Goal: Task Accomplishment & Management: Manage account settings

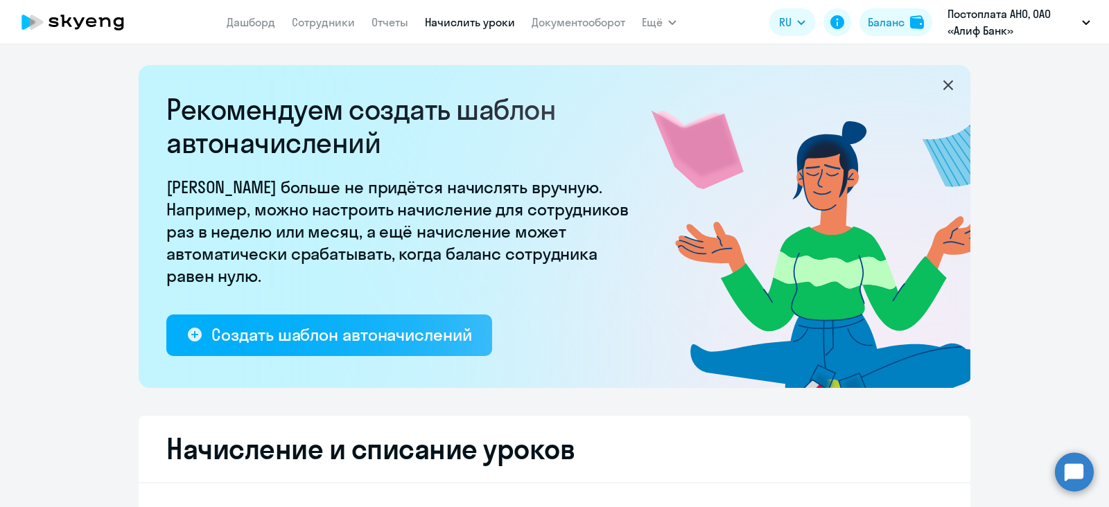
select select "10"
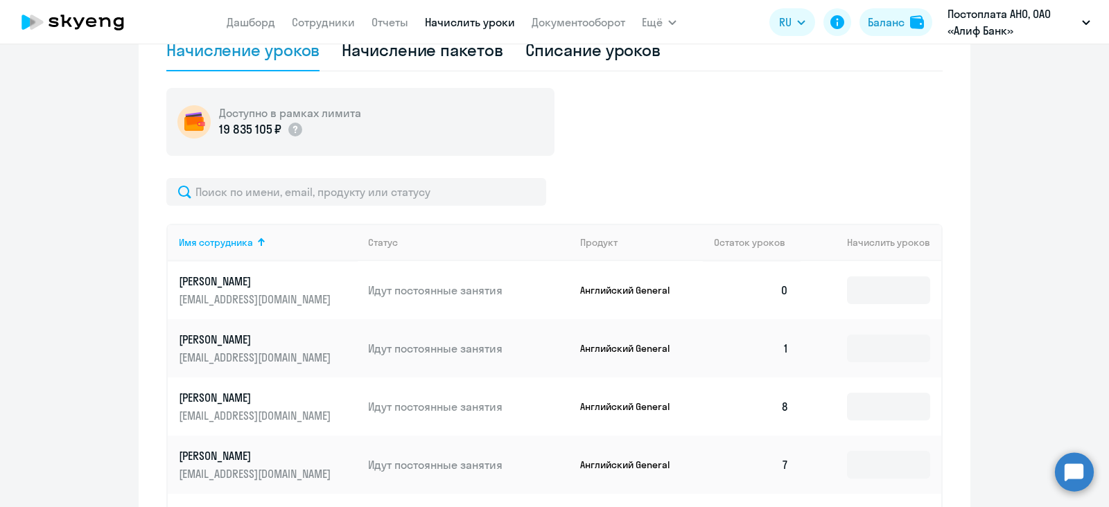
scroll to position [297, 0]
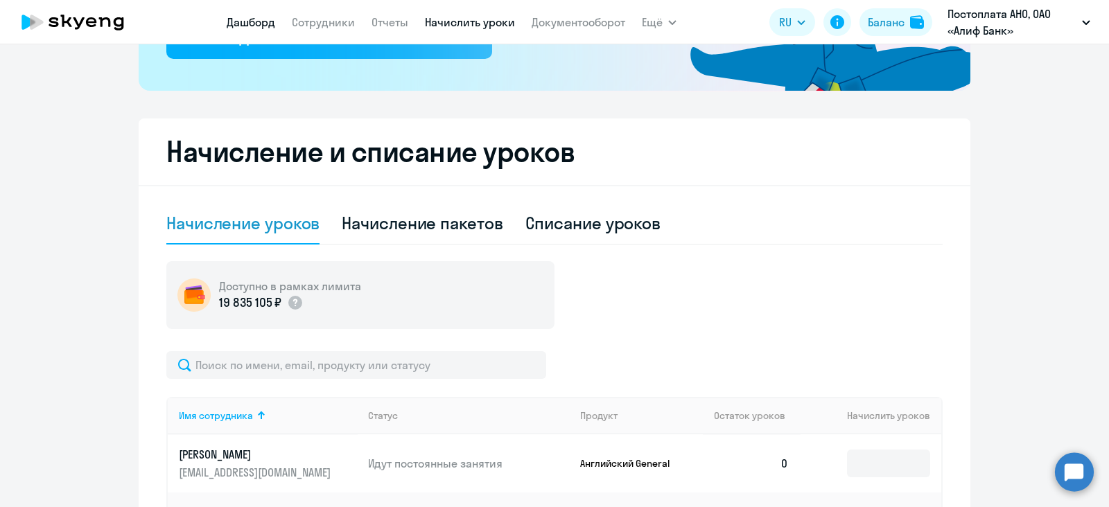
click at [249, 27] on link "Дашборд" at bounding box center [251, 22] width 49 height 14
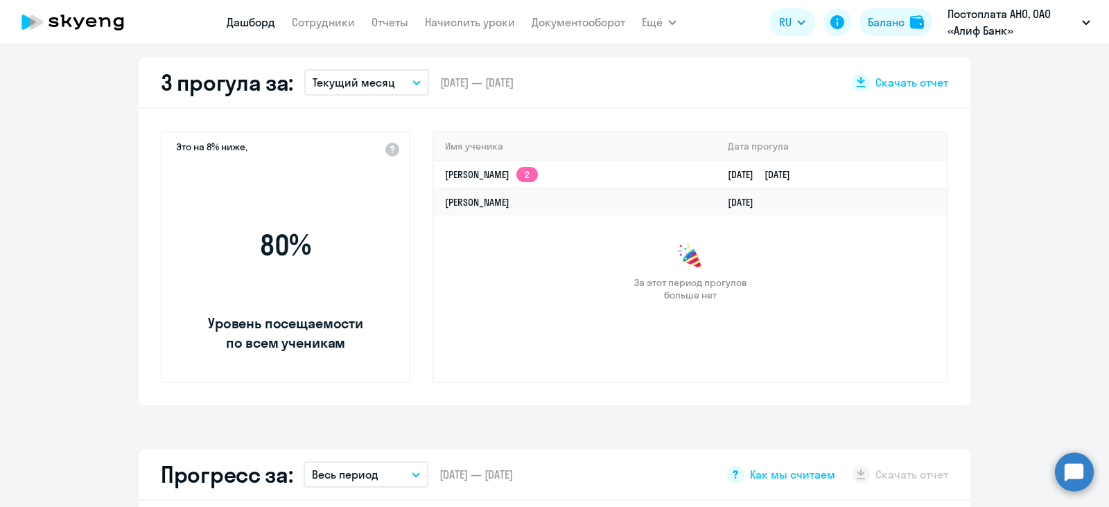
scroll to position [654, 0]
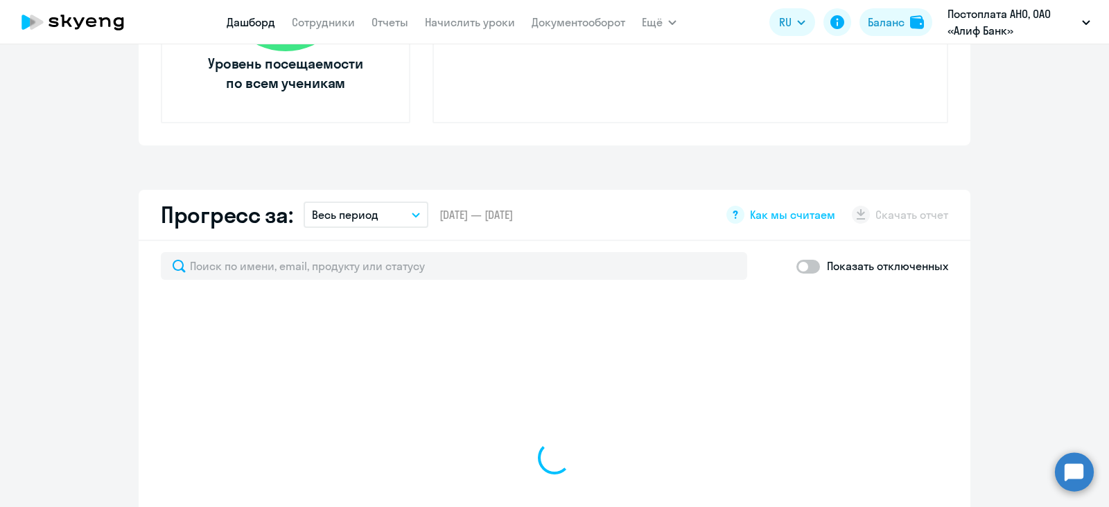
click at [311, 32] on nav "[PERSON_NAME] Отчеты Начислить уроки Документооборот" at bounding box center [426, 22] width 399 height 28
click at [319, 28] on link "Сотрудники" at bounding box center [323, 22] width 63 height 14
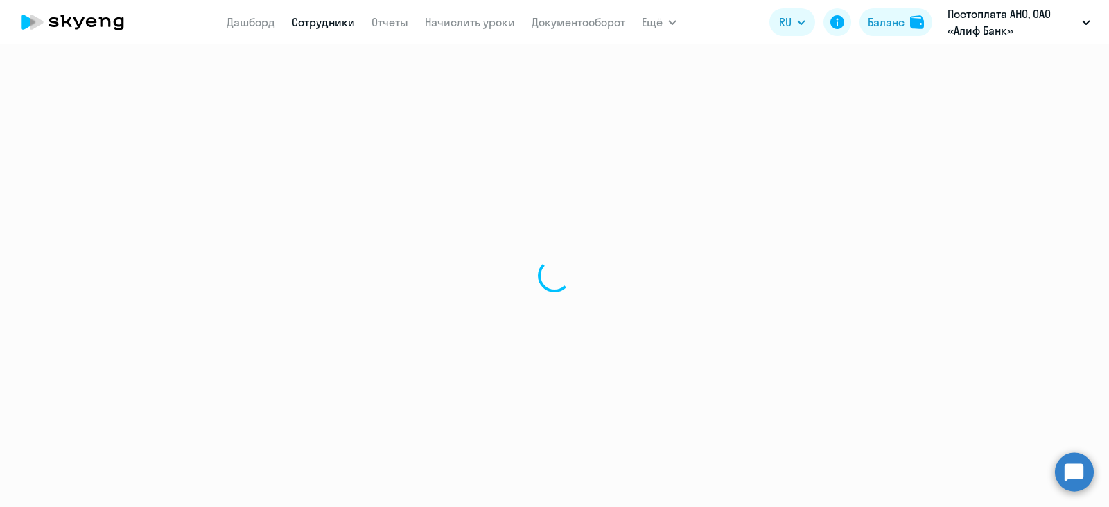
select select "30"
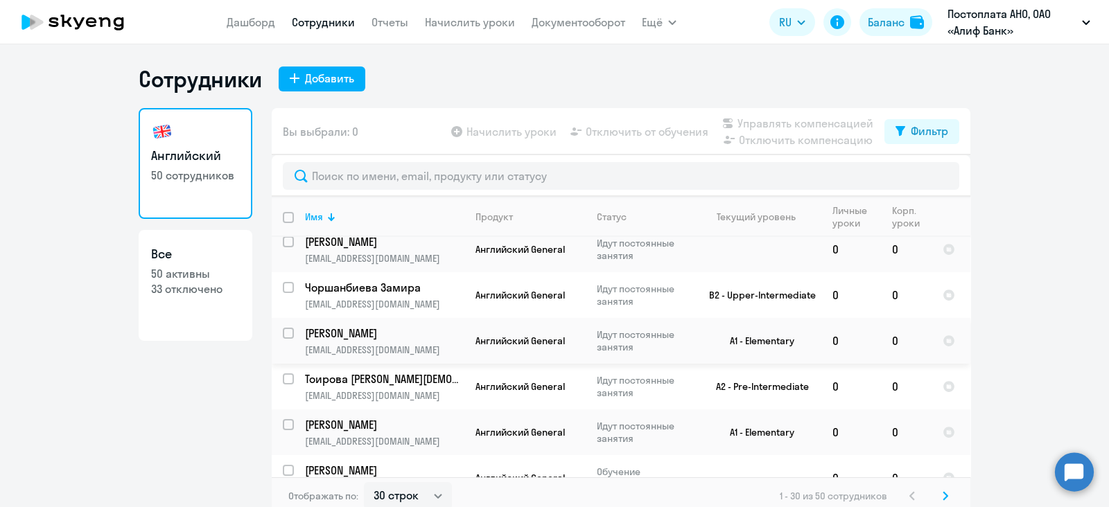
scroll to position [260, 0]
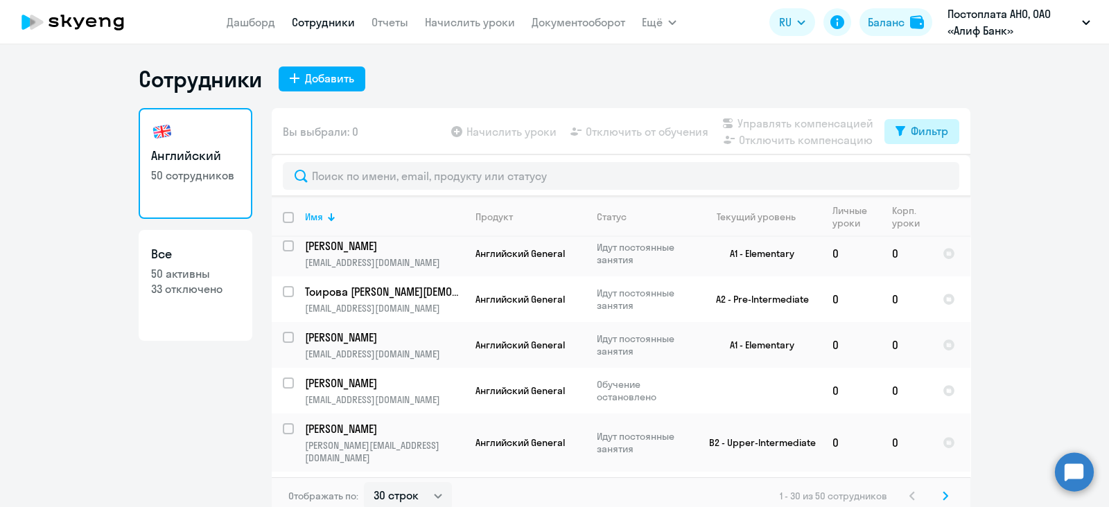
click at [912, 132] on div "Фильтр" at bounding box center [929, 131] width 37 height 17
click at [1020, 187] on ng-component "Сотрудники Добавить Английский 50 сотрудников Все 50 активны 33 отключено Вы вы…" at bounding box center [554, 290] width 1109 height 451
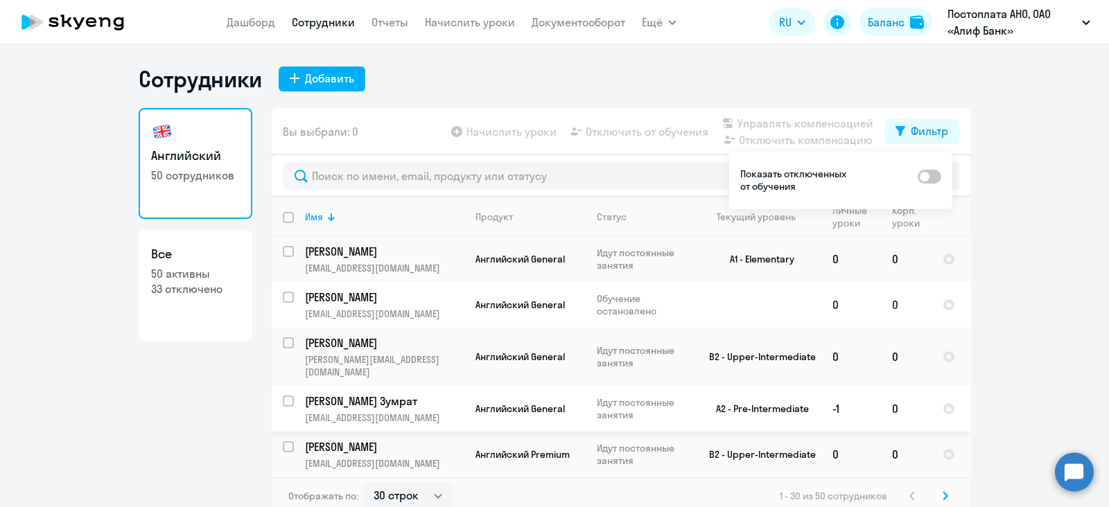
scroll to position [433, 0]
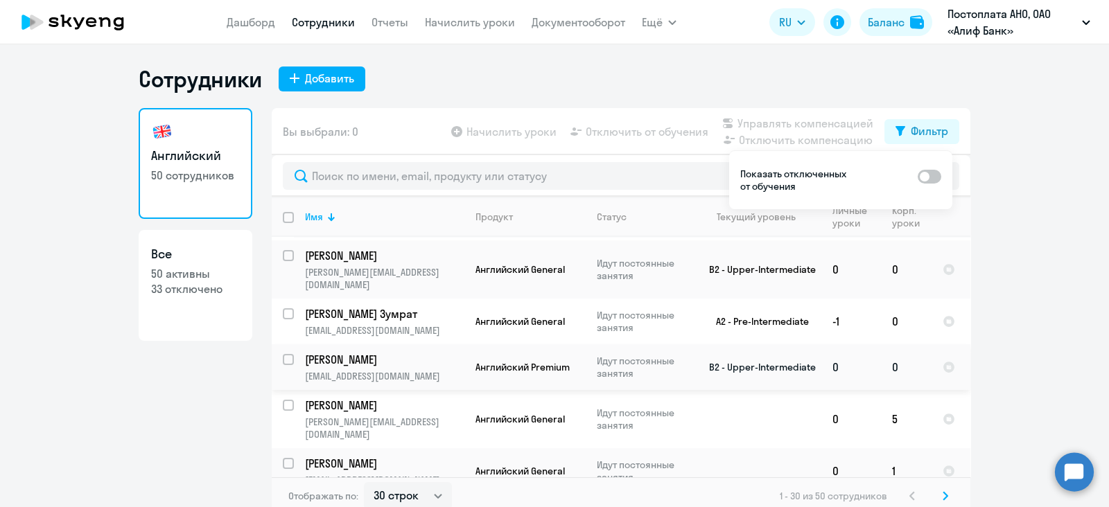
click at [283, 354] on input "select row 18995865" at bounding box center [297, 368] width 28 height 28
checkbox input "true"
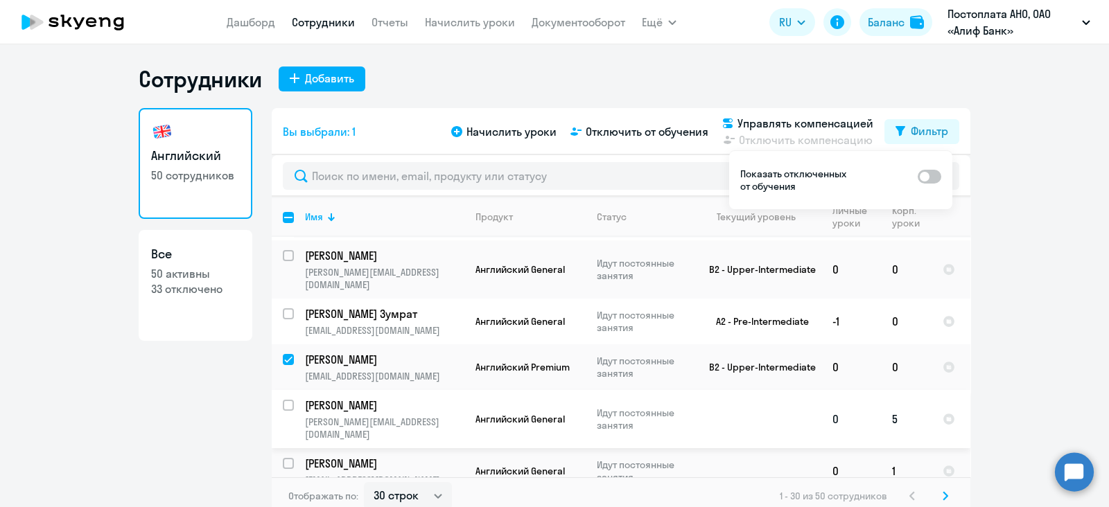
click at [283, 400] on input "select row 37909613" at bounding box center [297, 414] width 28 height 28
checkbox input "true"
click at [283, 458] on input "select row 38040734" at bounding box center [297, 472] width 28 height 28
checkbox input "true"
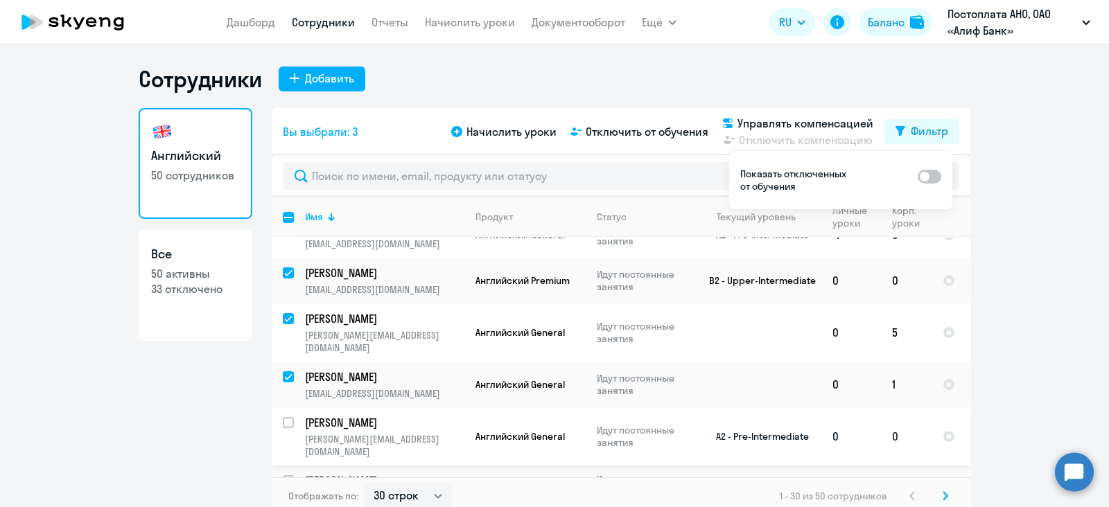
click at [286, 417] on input "select row 37907326" at bounding box center [297, 431] width 28 height 28
checkbox input "true"
click at [294, 466] on td "[PERSON_NAME] [PERSON_NAME][EMAIL_ADDRESS][DOMAIN_NAME]" at bounding box center [379, 506] width 171 height 80
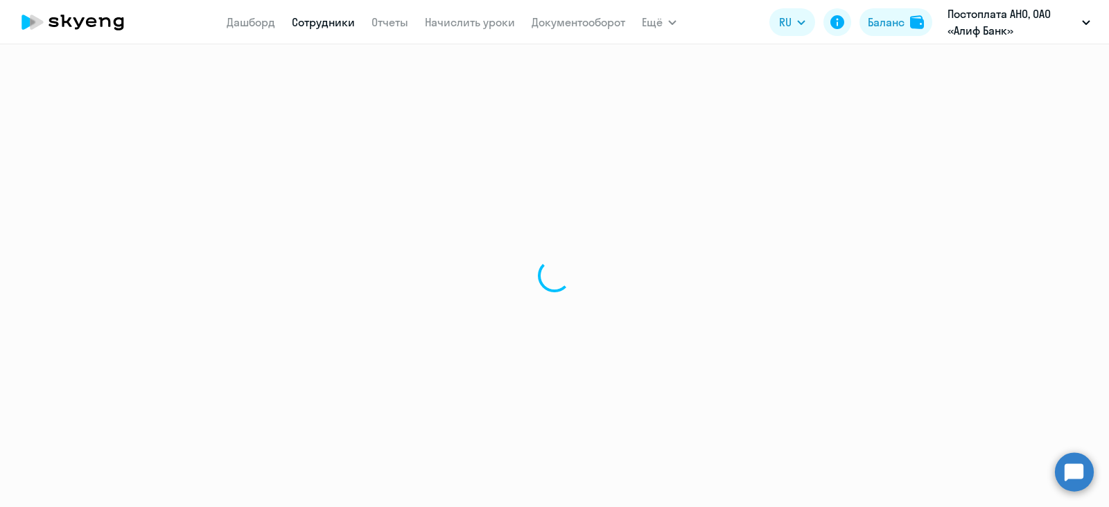
select select "english"
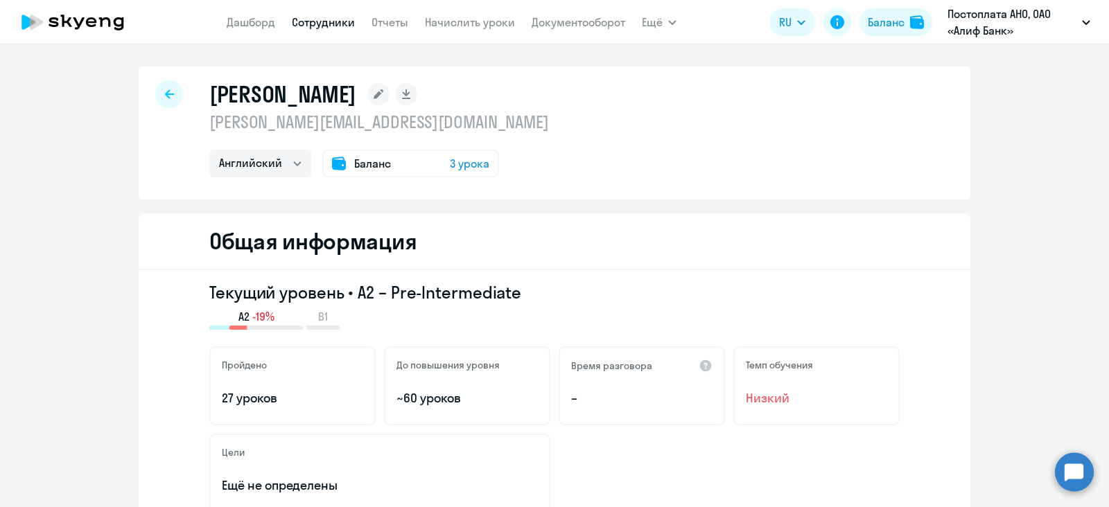
select select "30"
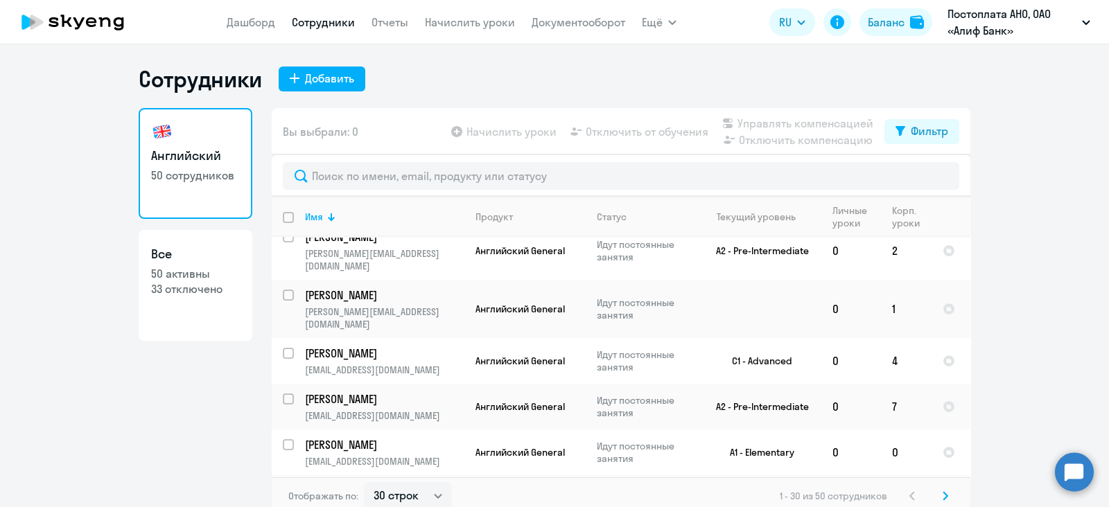
scroll to position [1156, 0]
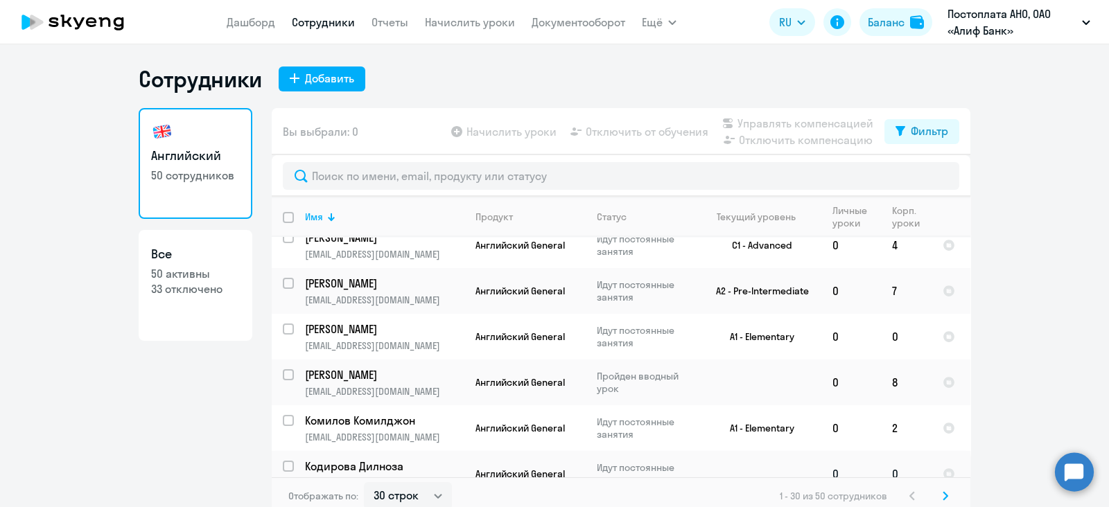
click at [284, 461] on input "select row 38236667" at bounding box center [297, 475] width 28 height 28
checkbox input "true"
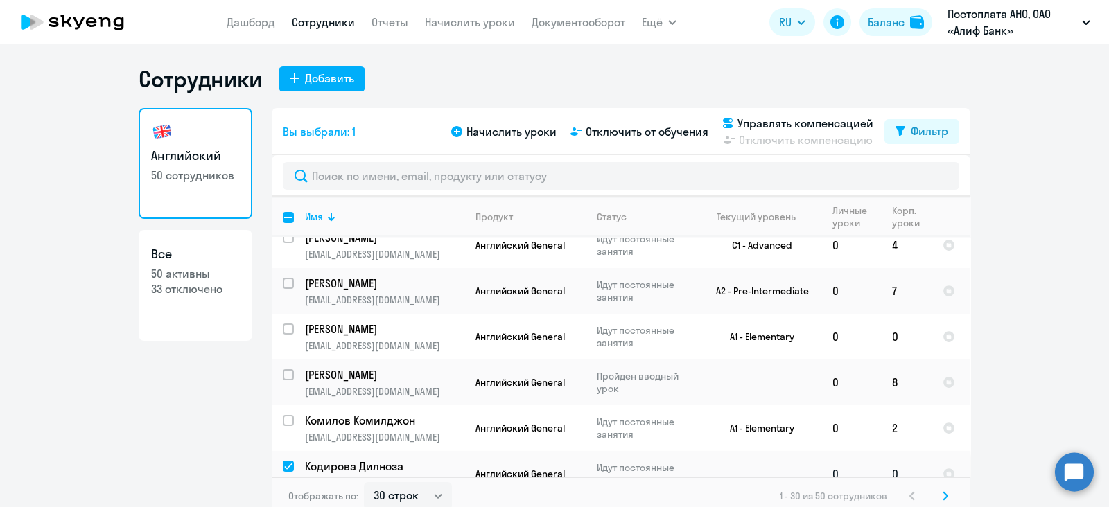
scroll to position [1069, 0]
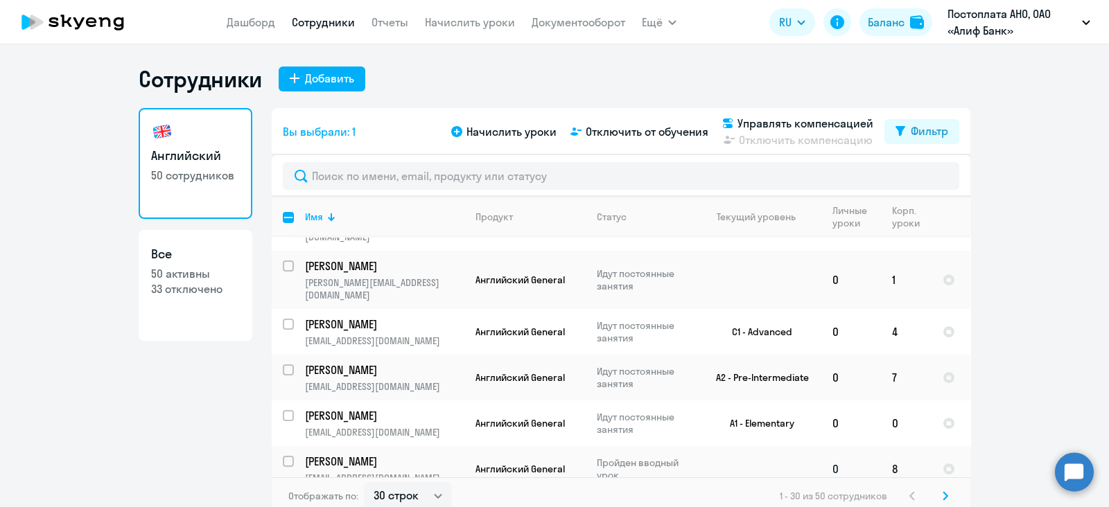
click at [284, 456] on input "select row 38252654" at bounding box center [297, 470] width 28 height 28
checkbox input "true"
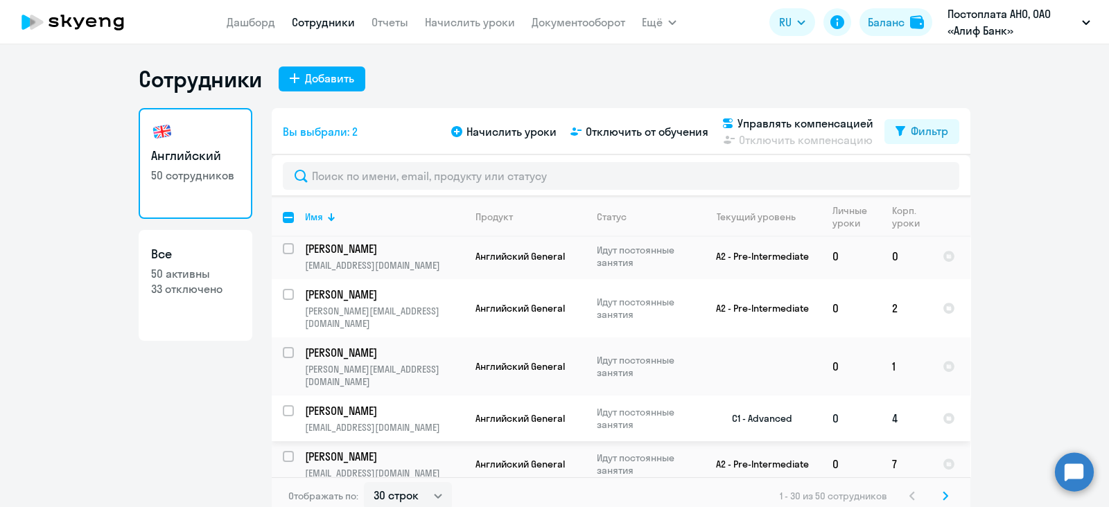
click at [284, 406] on input "select row 20204663" at bounding box center [297, 420] width 28 height 28
checkbox input "true"
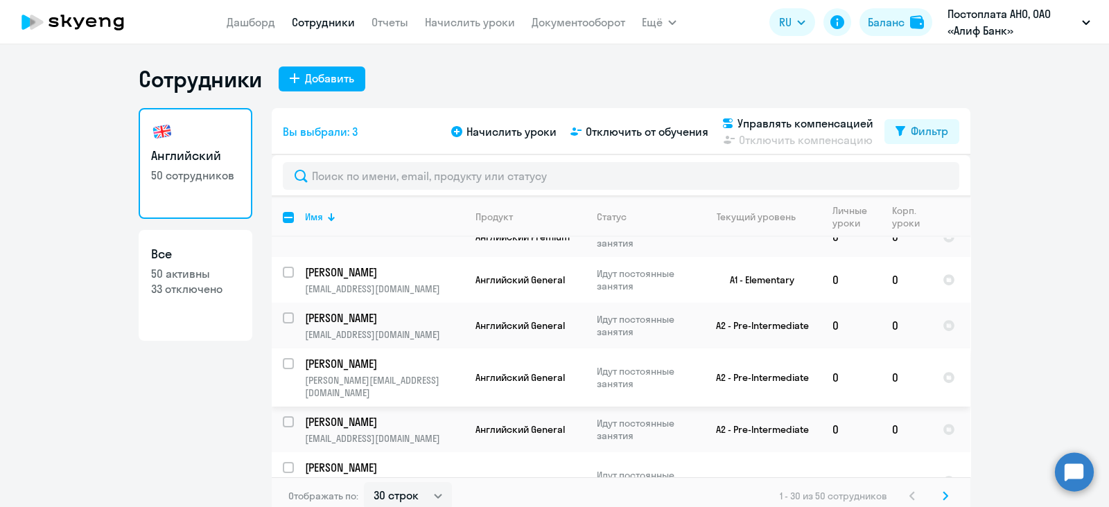
scroll to position [722, 0]
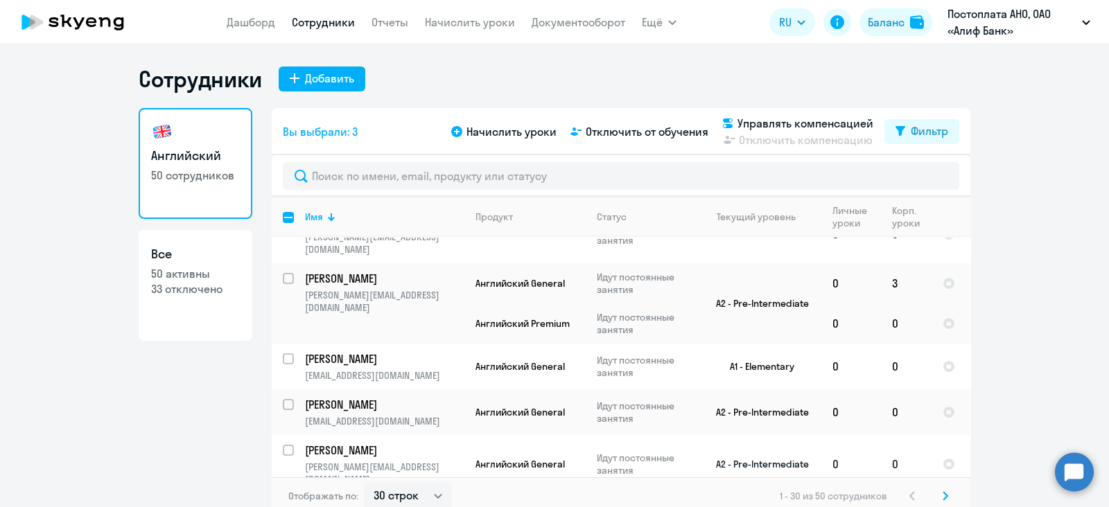
click at [284, 445] on input "select row 38568614" at bounding box center [297, 459] width 28 height 28
checkbox input "true"
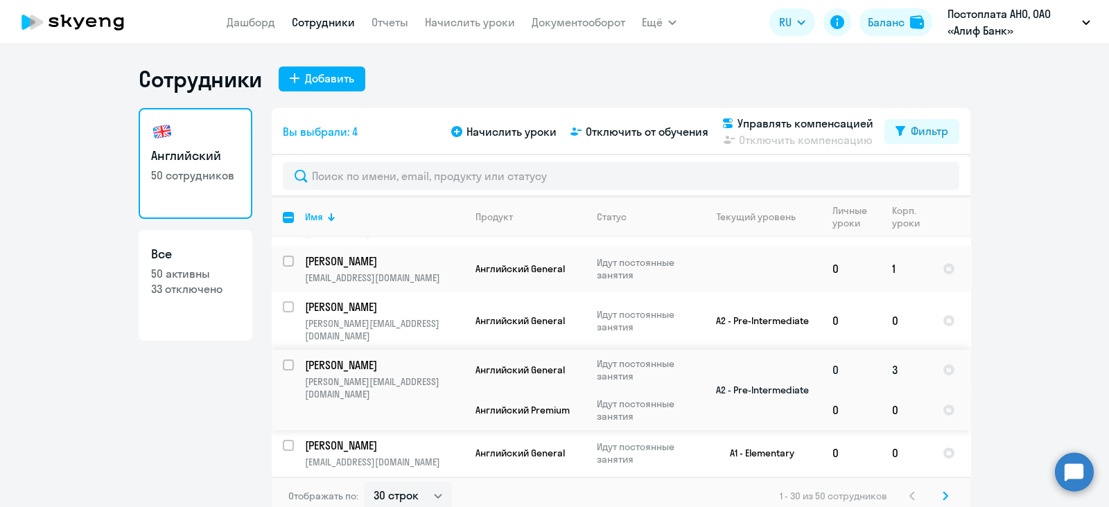
click at [283, 360] on input "select row 20230023" at bounding box center [297, 374] width 28 height 28
checkbox input "true"
click at [284, 302] on input "select row 37907326" at bounding box center [297, 316] width 28 height 28
checkbox input "true"
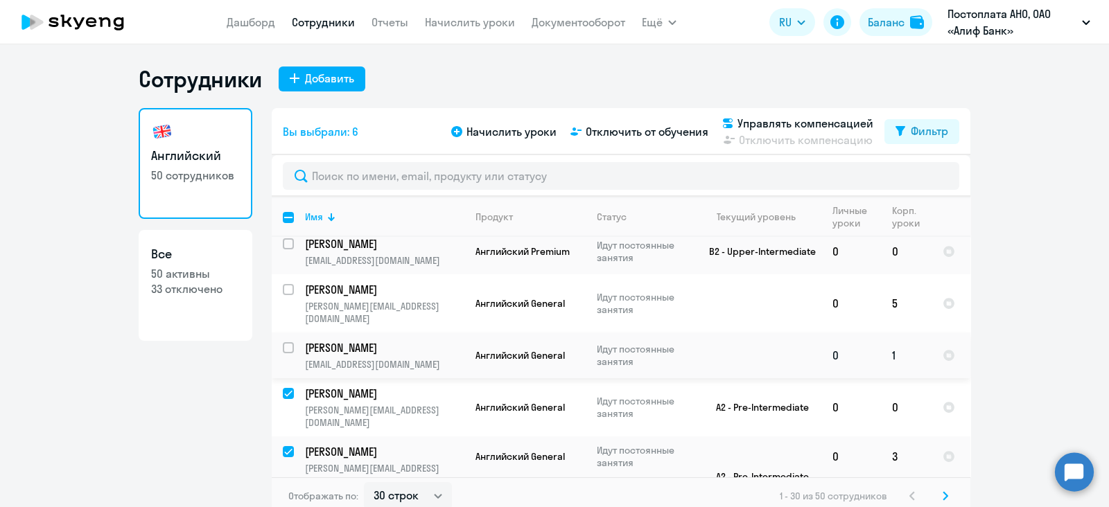
click at [284, 342] on input "select row 38040734" at bounding box center [297, 356] width 28 height 28
checkbox input "true"
click at [285, 284] on input "select row 37909613" at bounding box center [297, 298] width 28 height 28
checkbox input "true"
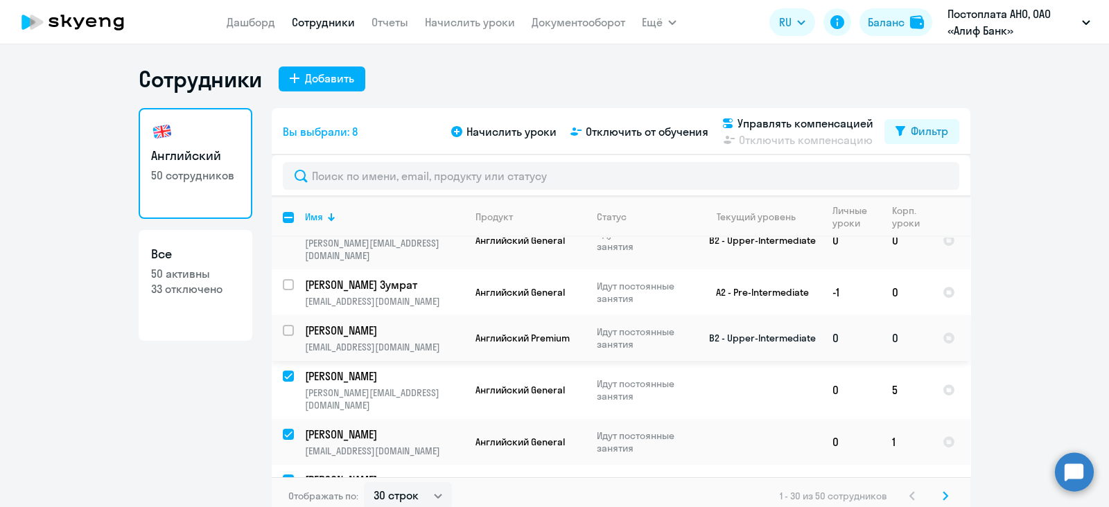
click at [283, 325] on input "select row 18995865" at bounding box center [297, 339] width 28 height 28
checkbox input "true"
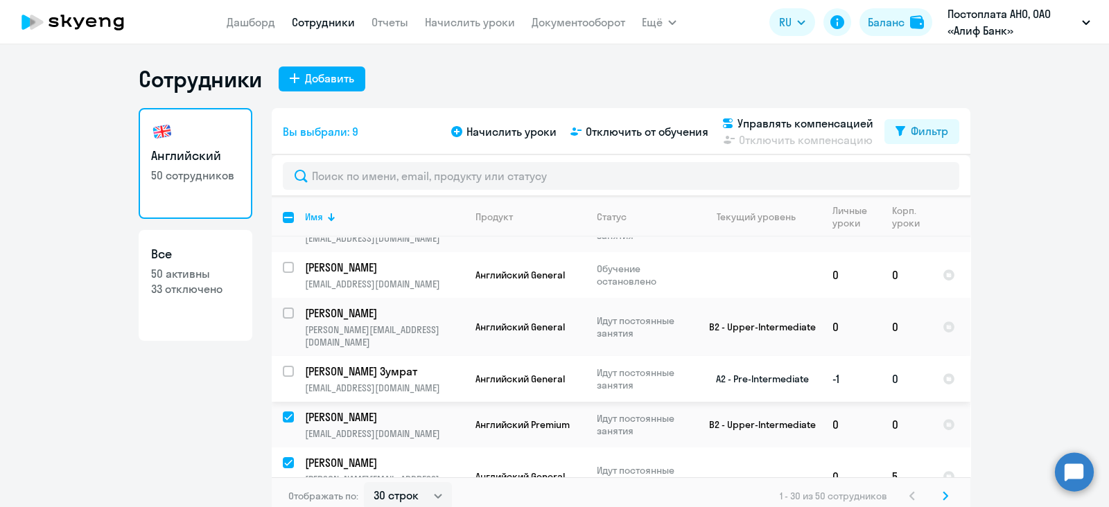
click at [285, 366] on input "select row 37537166" at bounding box center [297, 380] width 28 height 28
checkbox input "true"
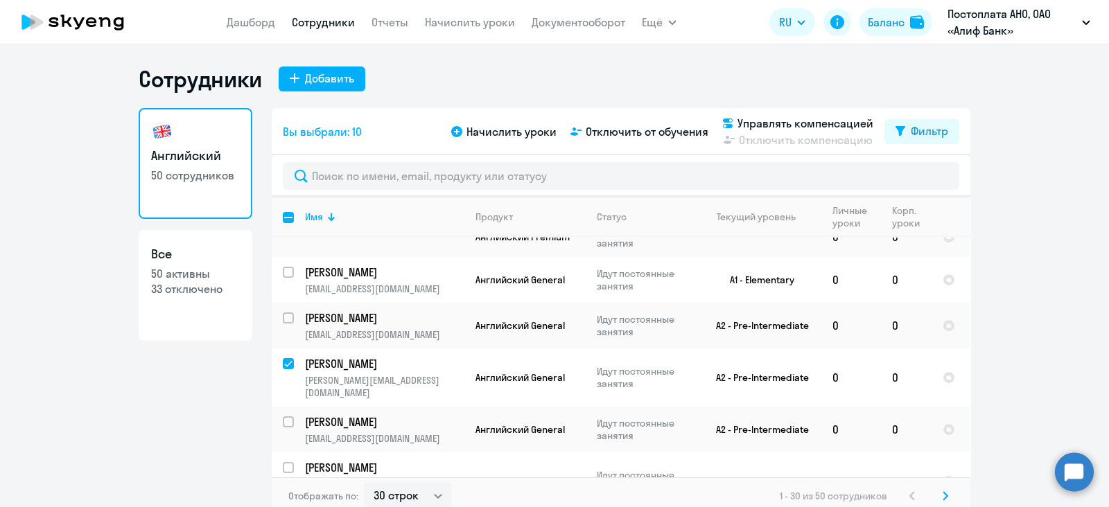
scroll to position [896, 0]
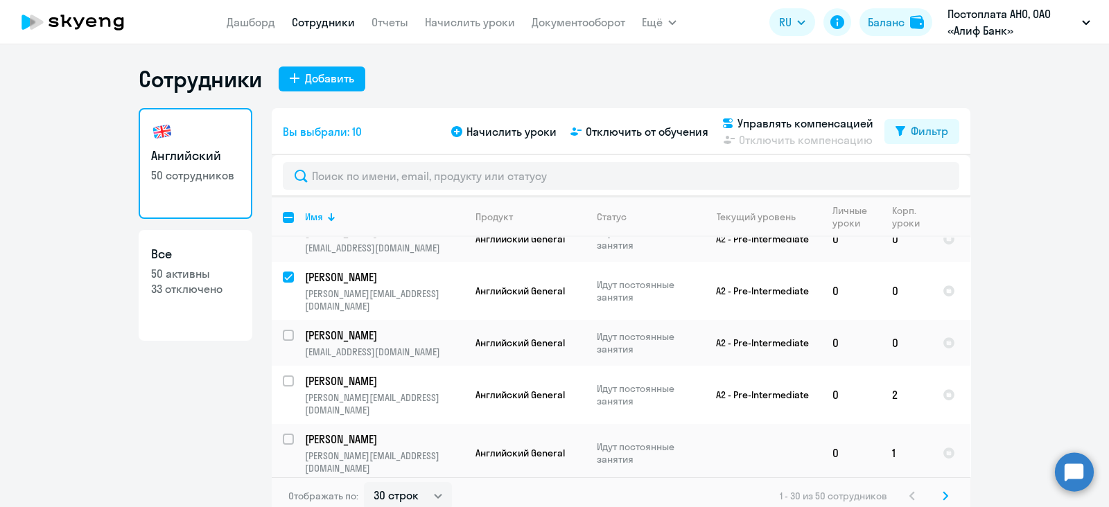
click at [281, 481] on div at bounding box center [288, 497] width 33 height 33
checkbox input "false"
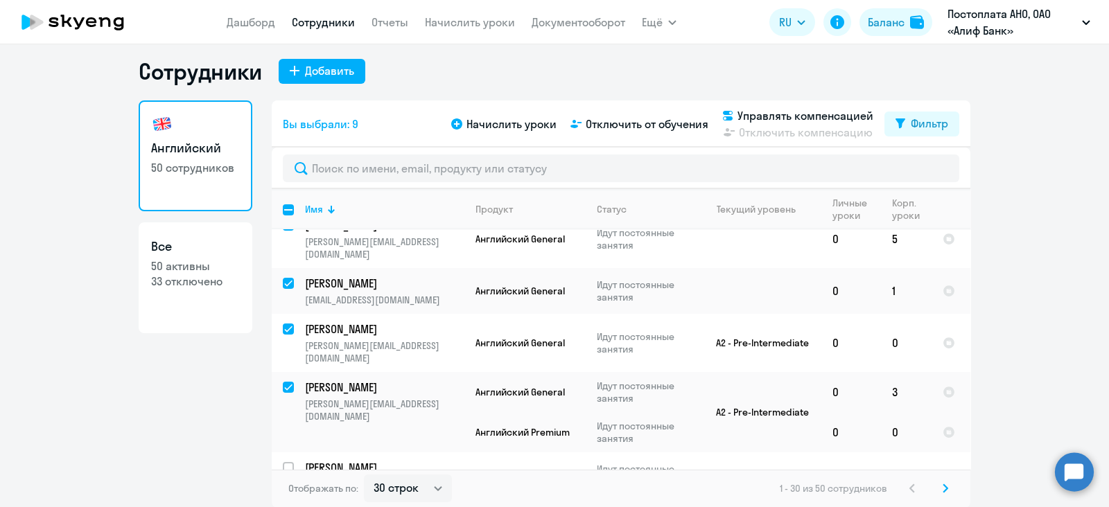
scroll to position [953, 0]
